Goal: Entertainment & Leisure: Consume media (video, audio)

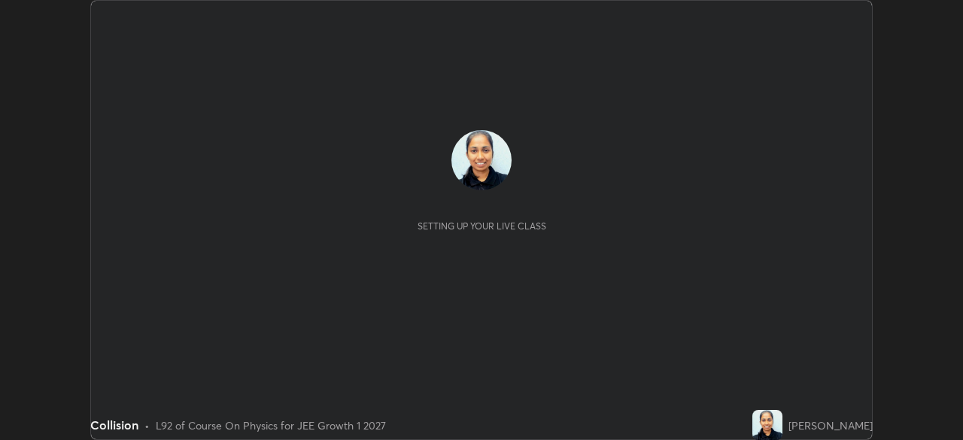
scroll to position [440, 963]
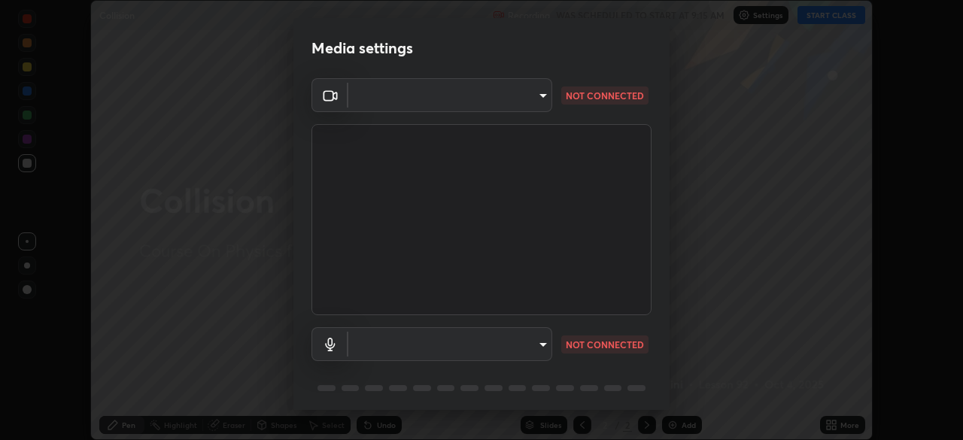
type input "1f9a14f4e709457ebf112205797e18a3e67481265364eba5019e6b99b7ce7553"
type input "default"
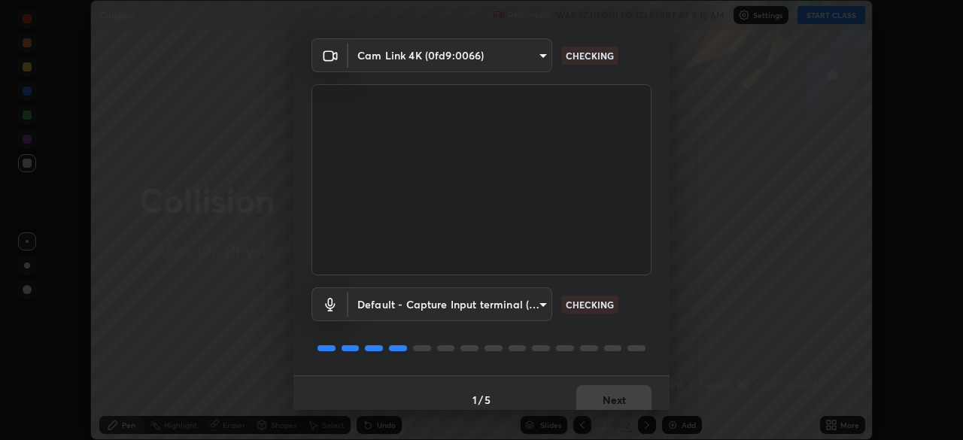
scroll to position [53, 0]
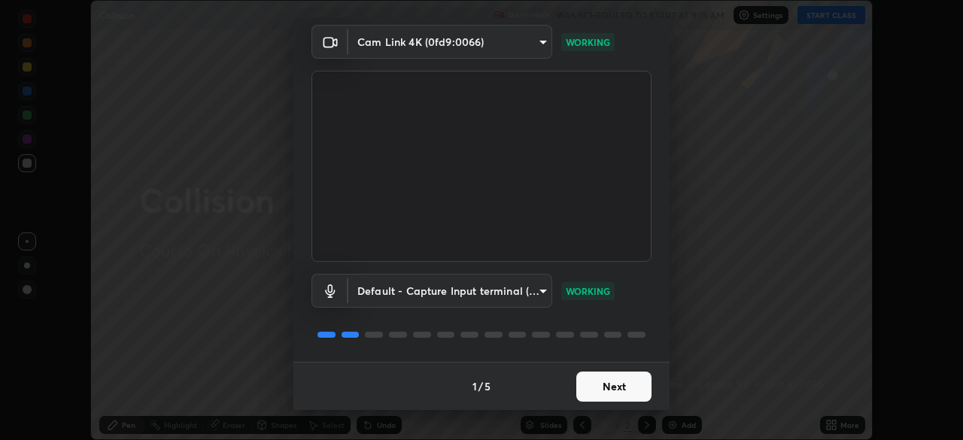
click at [617, 390] on button "Next" at bounding box center [613, 387] width 75 height 30
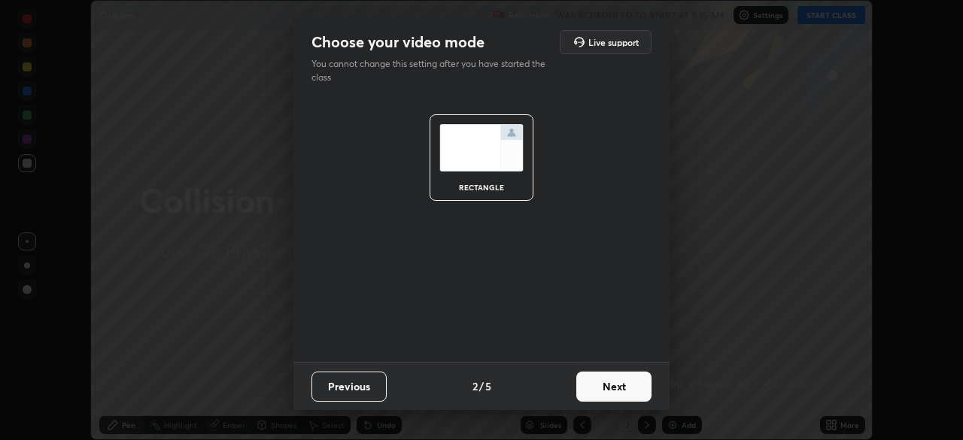
click at [624, 389] on button "Next" at bounding box center [613, 387] width 75 height 30
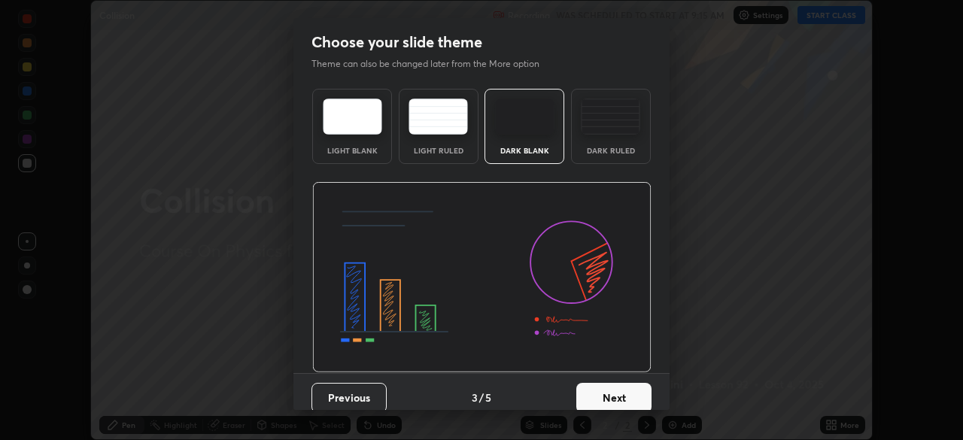
click at [622, 388] on button "Next" at bounding box center [613, 398] width 75 height 30
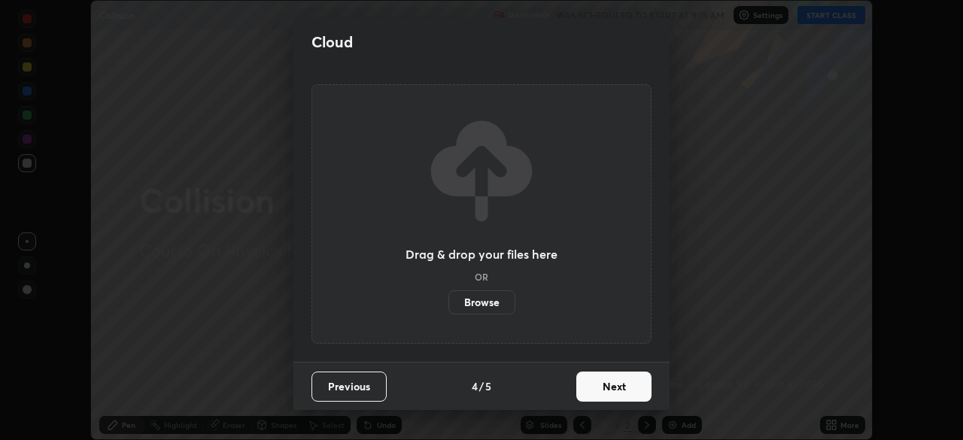
click at [618, 387] on button "Next" at bounding box center [613, 387] width 75 height 30
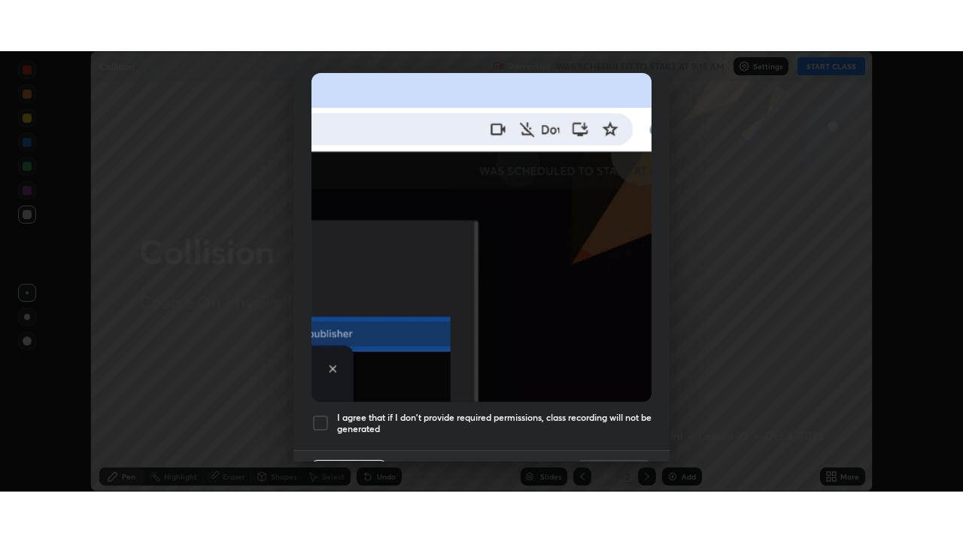
scroll to position [361, 0]
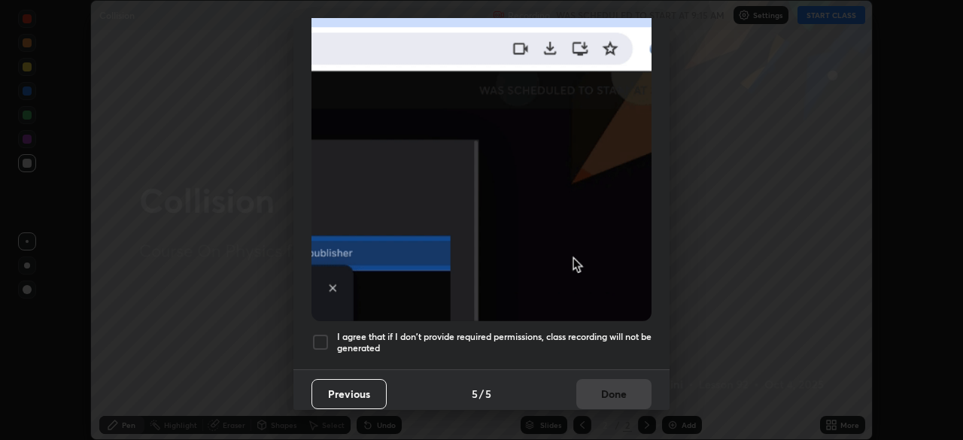
click at [592, 331] on h5 "I agree that if I don't provide required permissions, class recording will not …" at bounding box center [494, 342] width 315 height 23
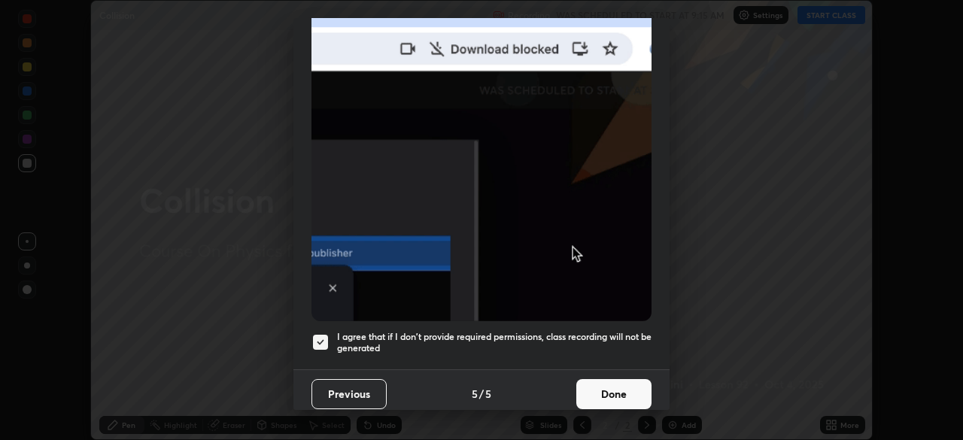
click at [607, 388] on button "Done" at bounding box center [613, 394] width 75 height 30
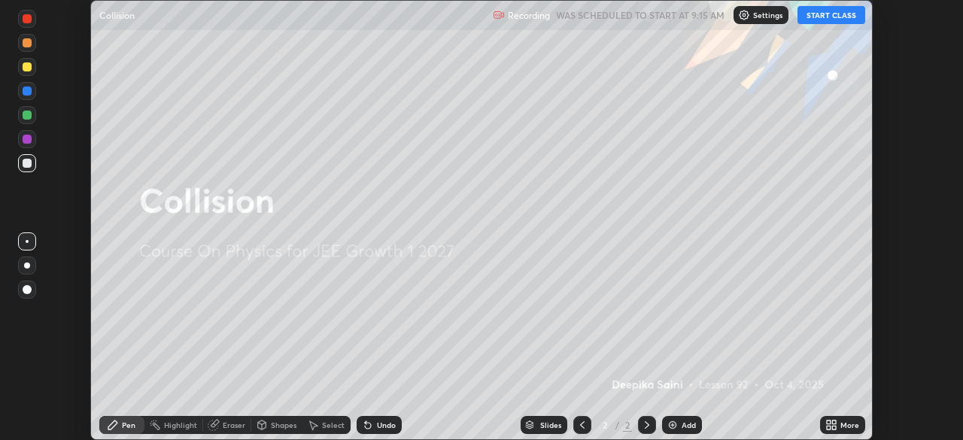
click at [839, 17] on button "START CLASS" at bounding box center [832, 15] width 68 height 18
click at [832, 427] on icon at bounding box center [834, 428] width 4 height 4
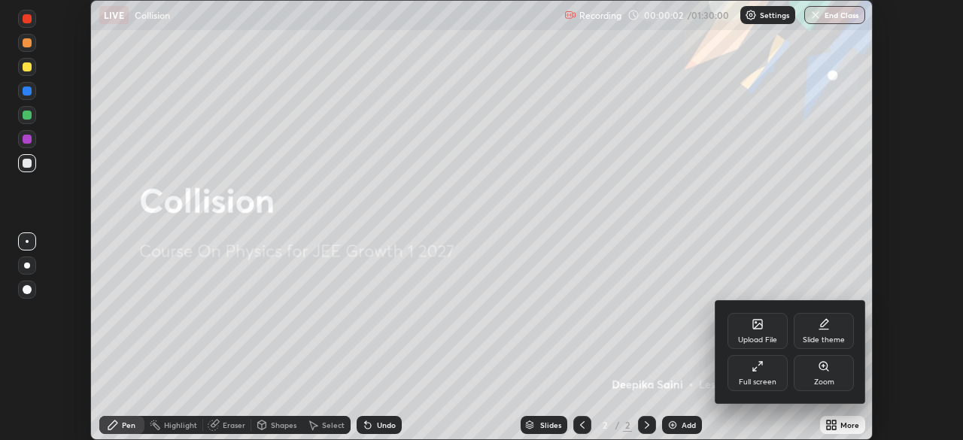
click at [773, 384] on div "Full screen" at bounding box center [758, 383] width 38 height 8
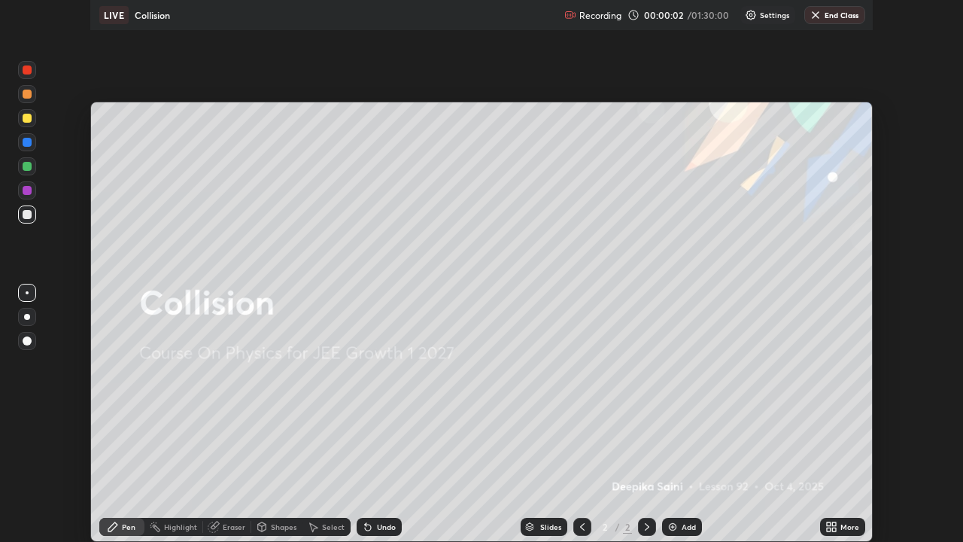
scroll to position [542, 963]
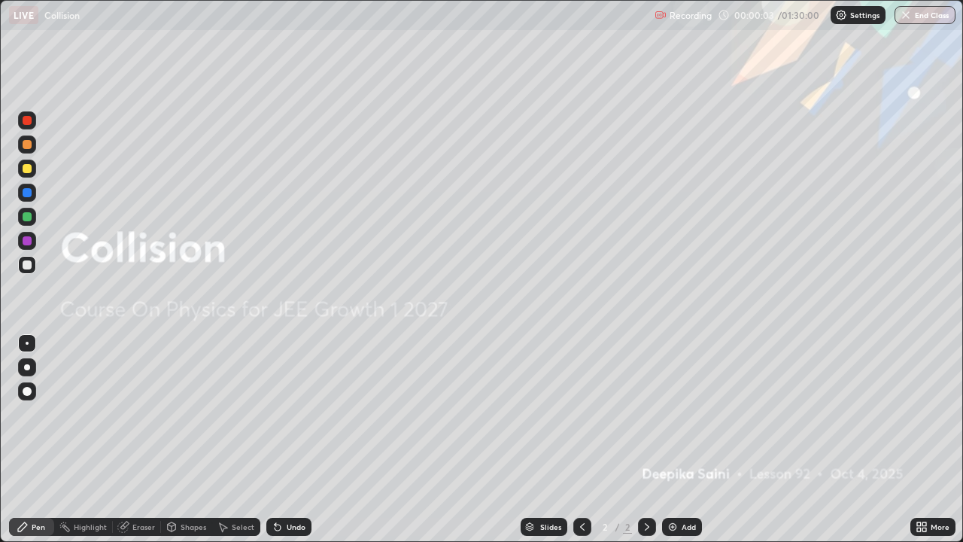
click at [690, 440] on div "Add" at bounding box center [689, 527] width 14 height 8
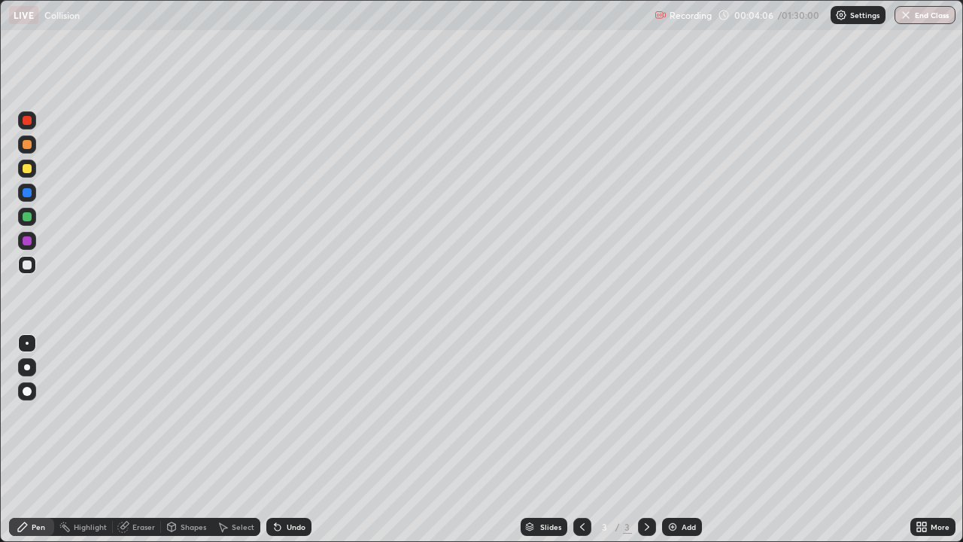
click at [27, 392] on div at bounding box center [27, 391] width 9 height 9
click at [691, 440] on div "Add" at bounding box center [689, 527] width 14 height 8
click at [672, 440] on img at bounding box center [673, 527] width 12 height 12
click at [26, 247] on div at bounding box center [27, 241] width 18 height 18
click at [695, 440] on div "Add" at bounding box center [689, 527] width 14 height 8
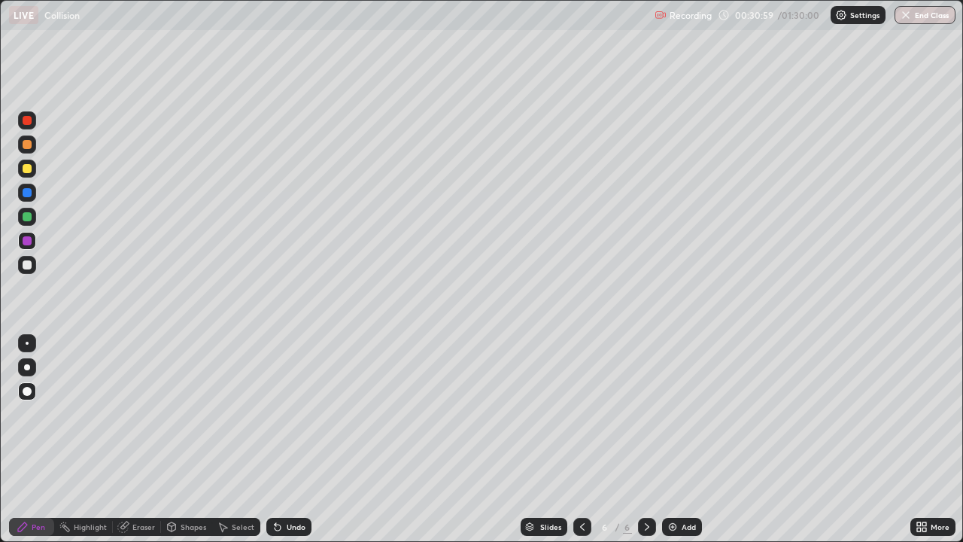
click at [682, 440] on div "Add" at bounding box center [689, 527] width 14 height 8
click at [581, 440] on icon at bounding box center [582, 527] width 12 height 12
click at [646, 440] on icon at bounding box center [647, 527] width 12 height 12
click at [28, 222] on div at bounding box center [27, 217] width 18 height 18
click at [291, 440] on div "Undo" at bounding box center [296, 527] width 19 height 8
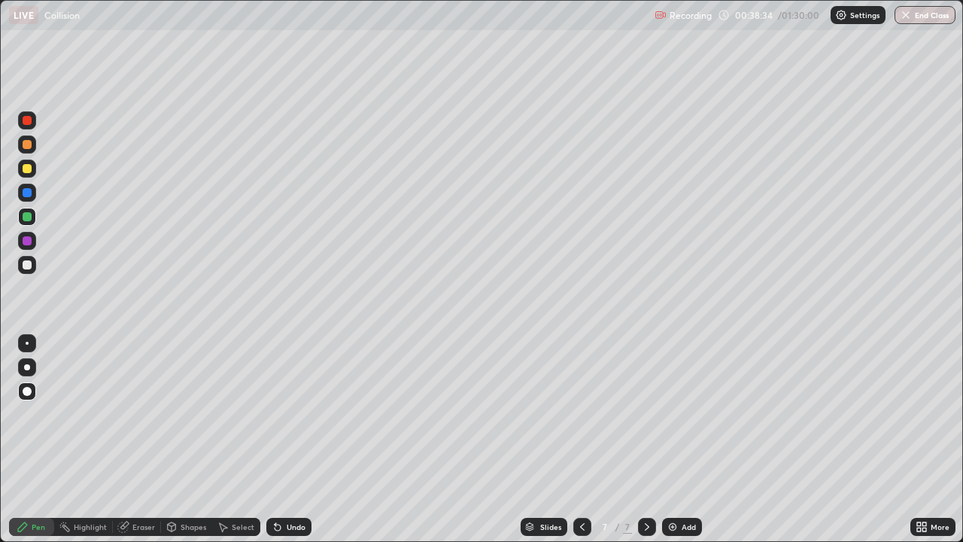
click at [292, 440] on div "Undo" at bounding box center [296, 527] width 19 height 8
click at [291, 440] on div "Undo" at bounding box center [296, 527] width 19 height 8
click at [288, 440] on div "Undo" at bounding box center [296, 527] width 19 height 8
click at [287, 440] on div "Undo" at bounding box center [296, 527] width 19 height 8
click at [148, 440] on div "Eraser" at bounding box center [143, 527] width 23 height 8
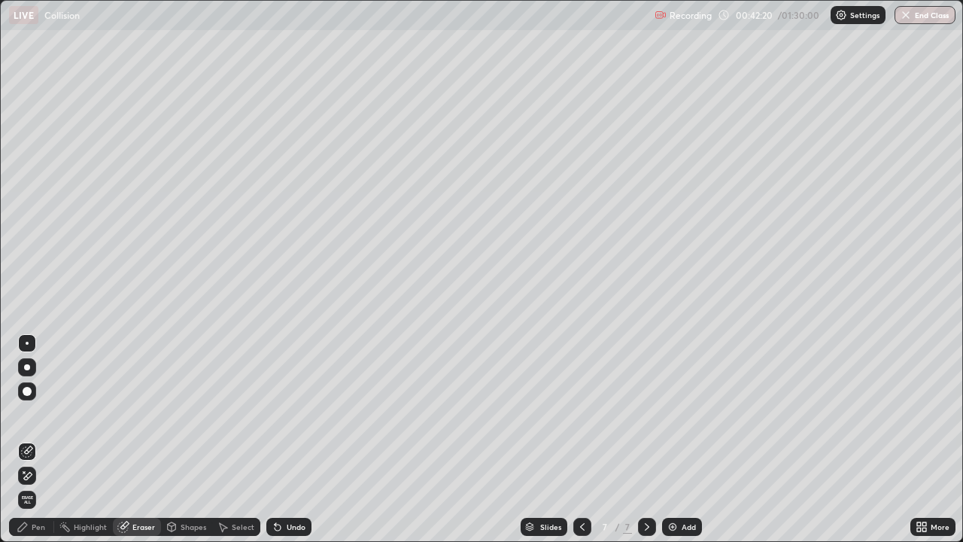
click at [34, 440] on div "Pen" at bounding box center [31, 527] width 45 height 18
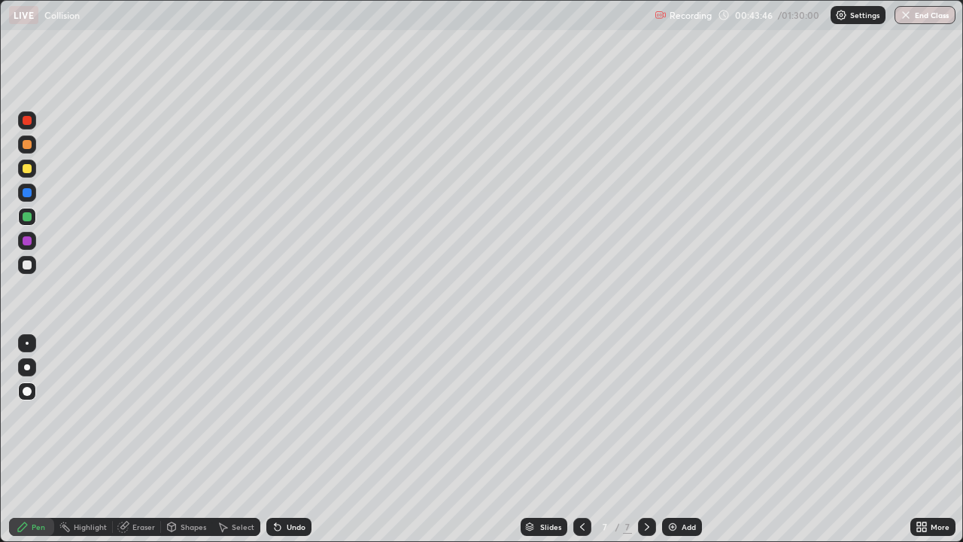
click at [145, 440] on div "Eraser" at bounding box center [143, 527] width 23 height 8
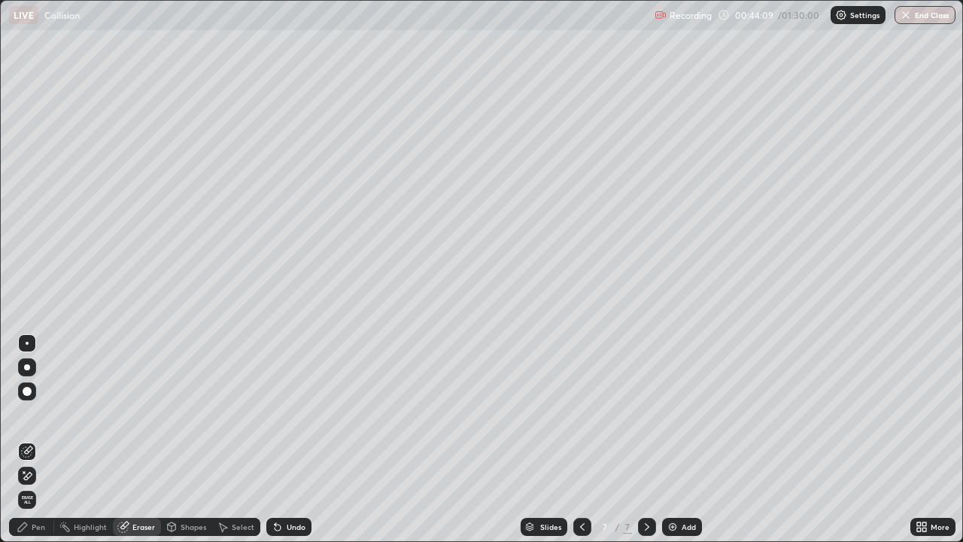
click at [45, 440] on div "Pen" at bounding box center [31, 527] width 45 height 18
